Goal: Find specific page/section: Find specific page/section

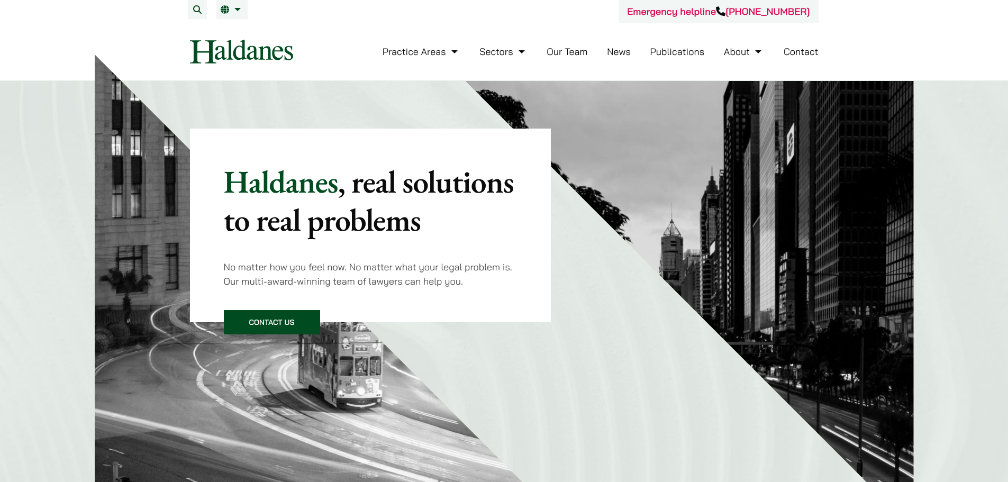
click at [564, 45] on li "Our Team" at bounding box center [566, 51] width 41 height 23
click at [566, 51] on link "Our Team" at bounding box center [566, 51] width 41 height 12
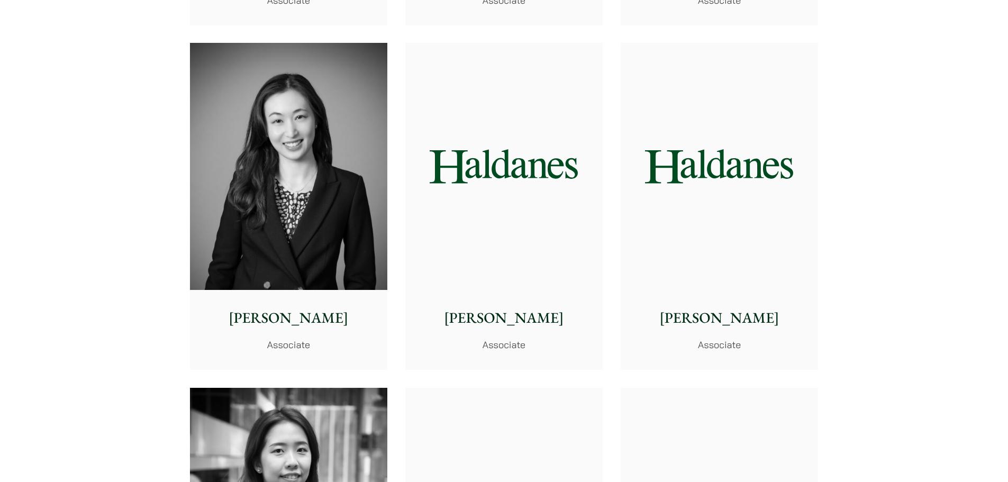
scroll to position [3438, 0]
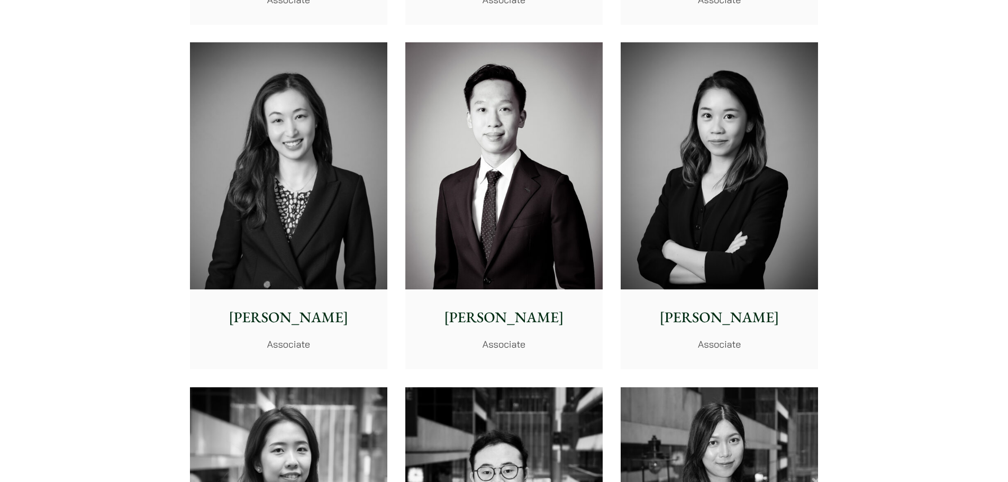
click at [791, 239] on img at bounding box center [718, 165] width 197 height 247
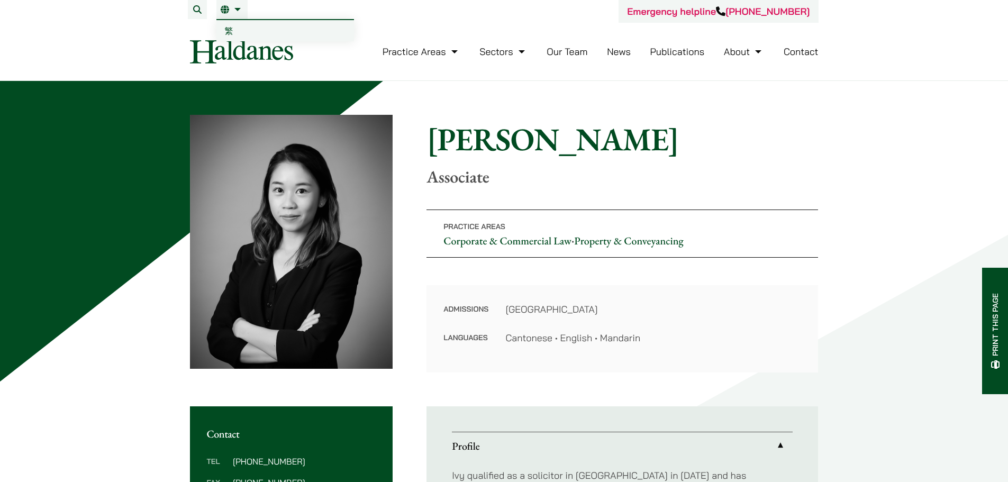
click at [229, 29] on span "繁" at bounding box center [229, 30] width 8 height 11
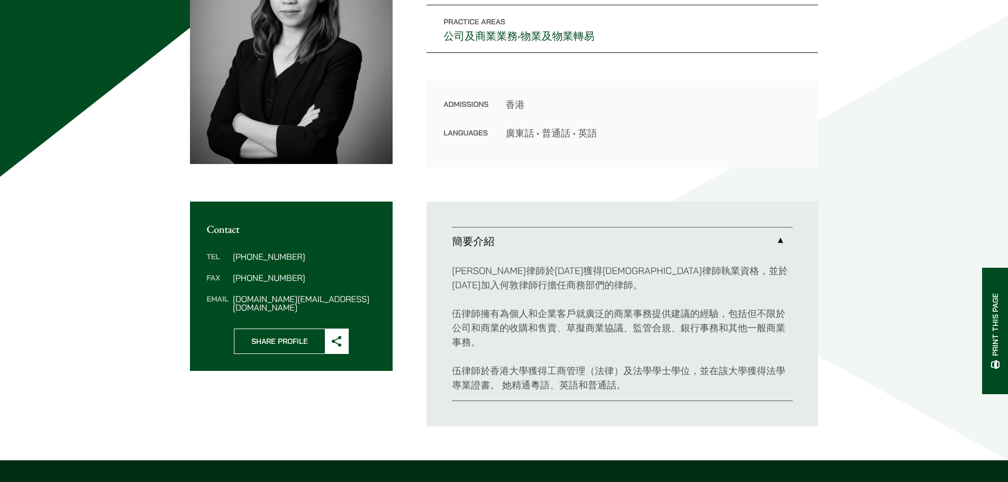
scroll to position [106, 0]
